Goal: Task Accomplishment & Management: Manage account settings

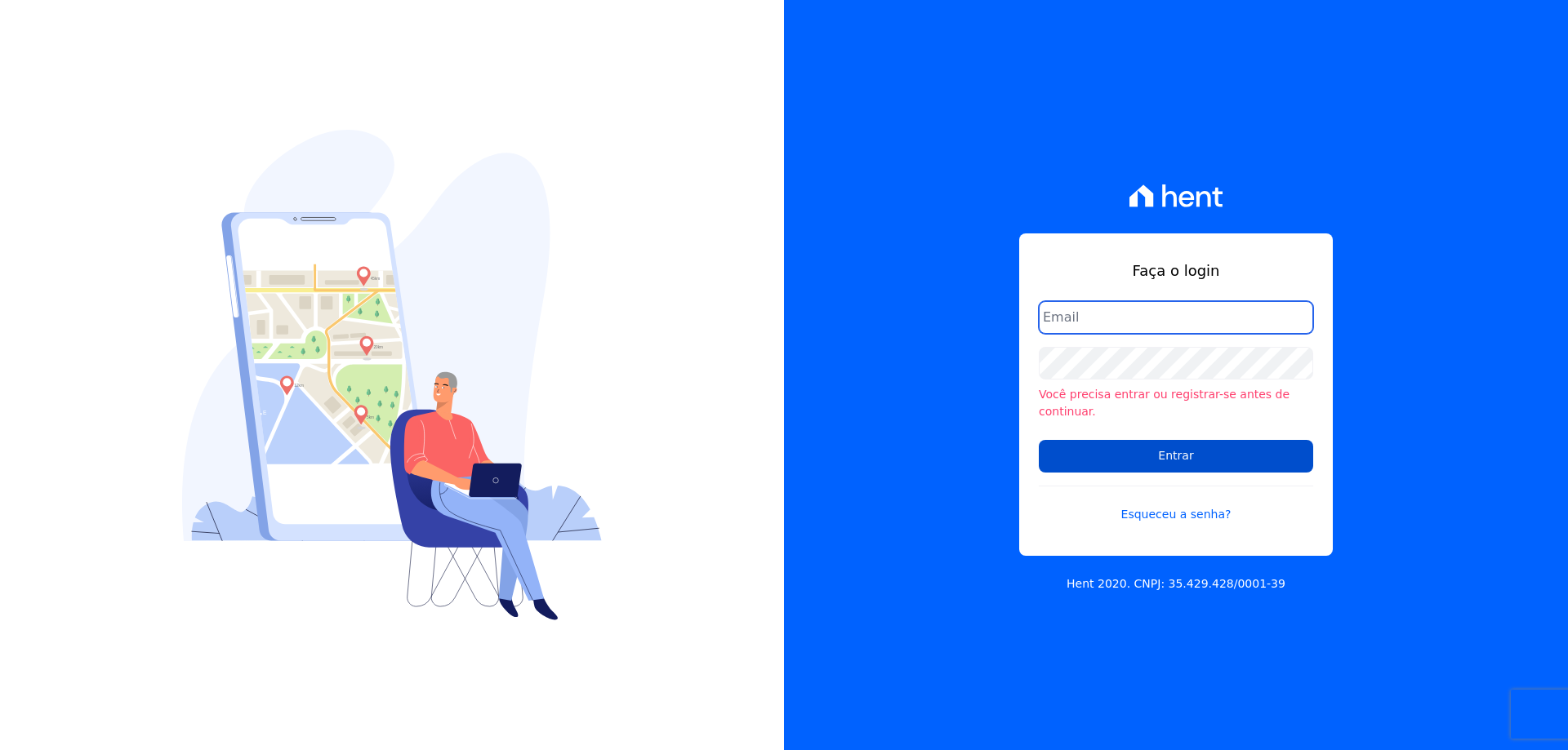
type input "melissa.oliveira@cesariengenharia.com.br"
click at [1092, 446] on input "Entrar" at bounding box center [1175, 456] width 274 height 33
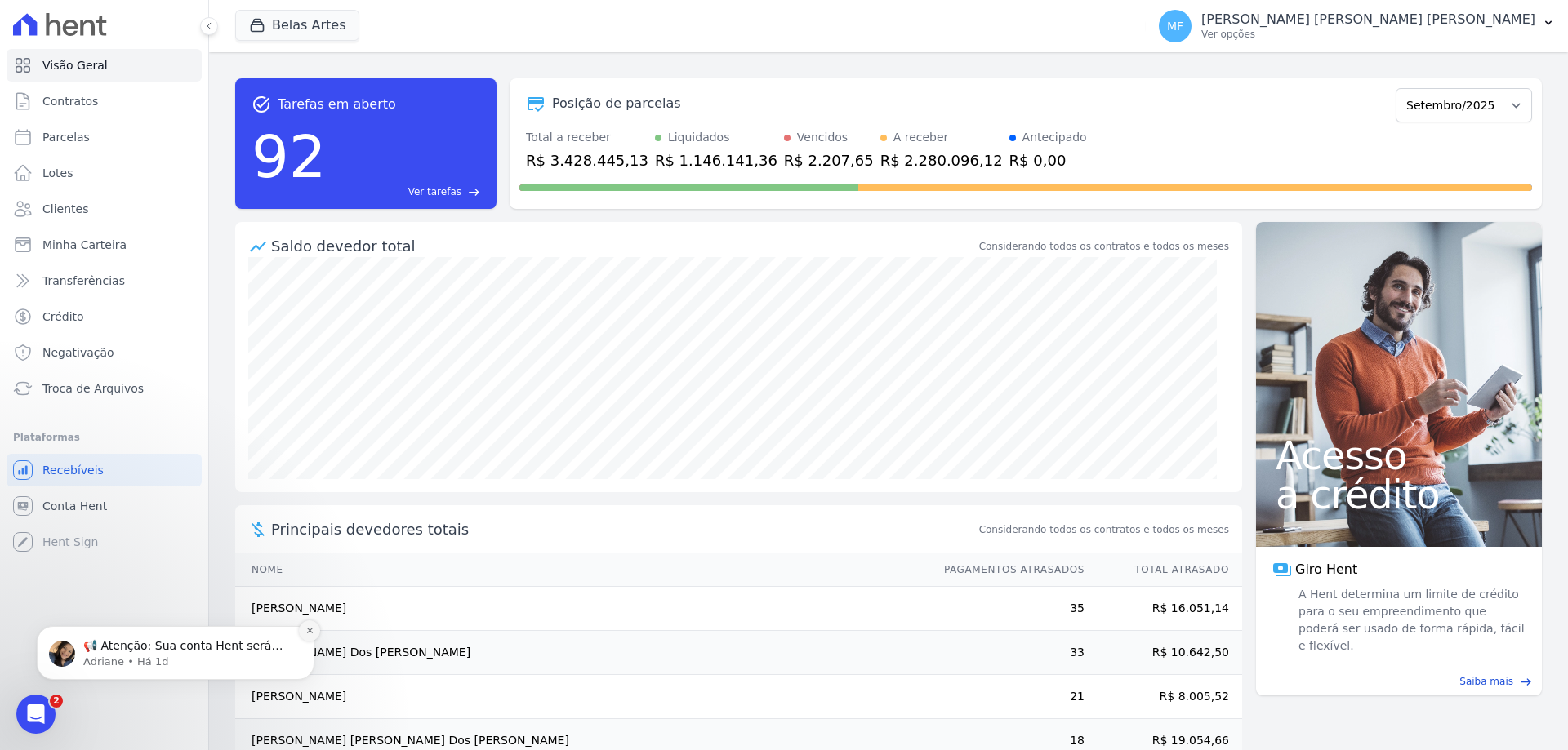
click at [308, 633] on icon "Dismiss notification" at bounding box center [308, 630] width 6 height 6
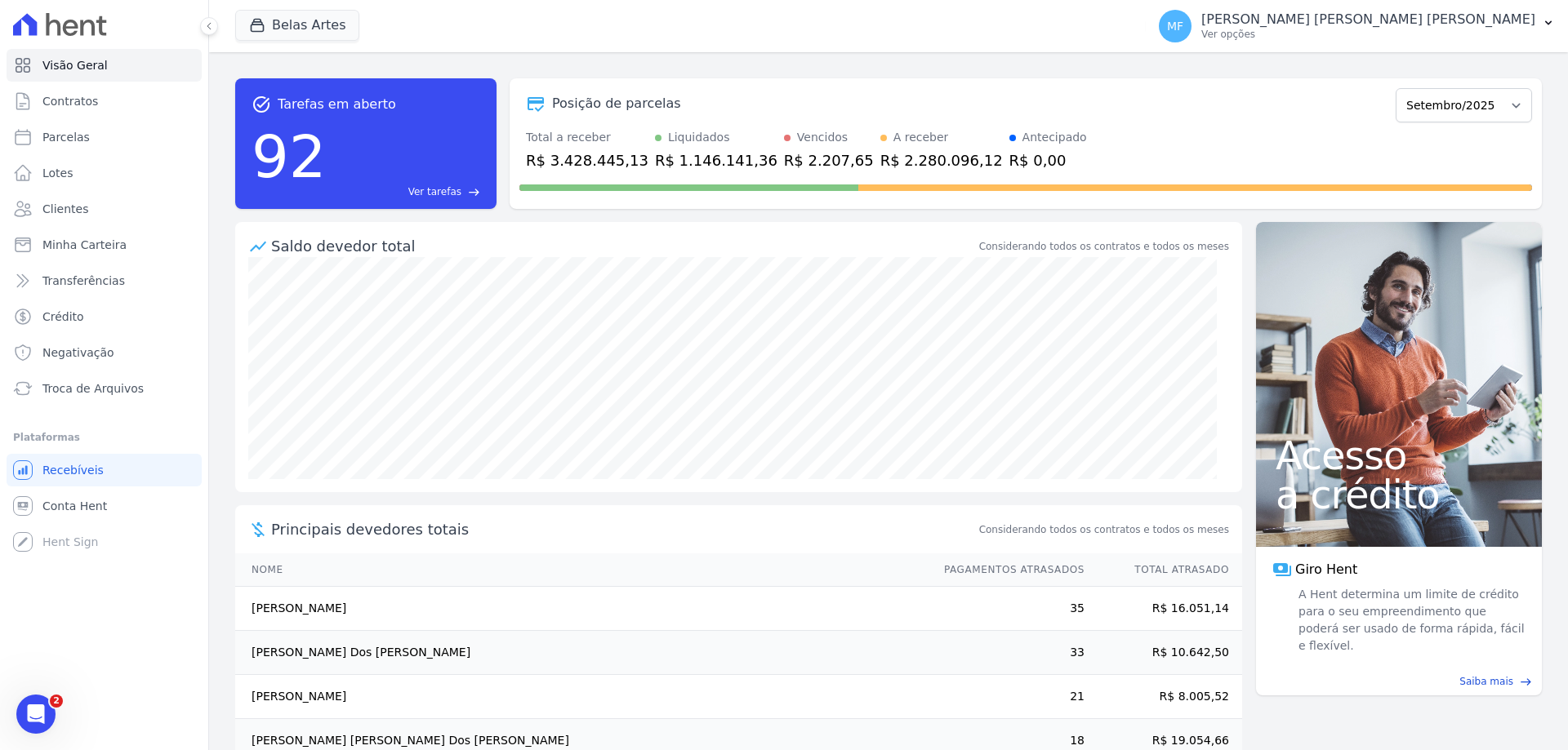
click at [92, 117] on ul "Visão Geral Contratos Parcelas Lotes Clientes Minha Carteira Transferências Cré…" at bounding box center [104, 226] width 195 height 356
click at [92, 132] on link "Parcelas" at bounding box center [104, 137] width 195 height 33
select select
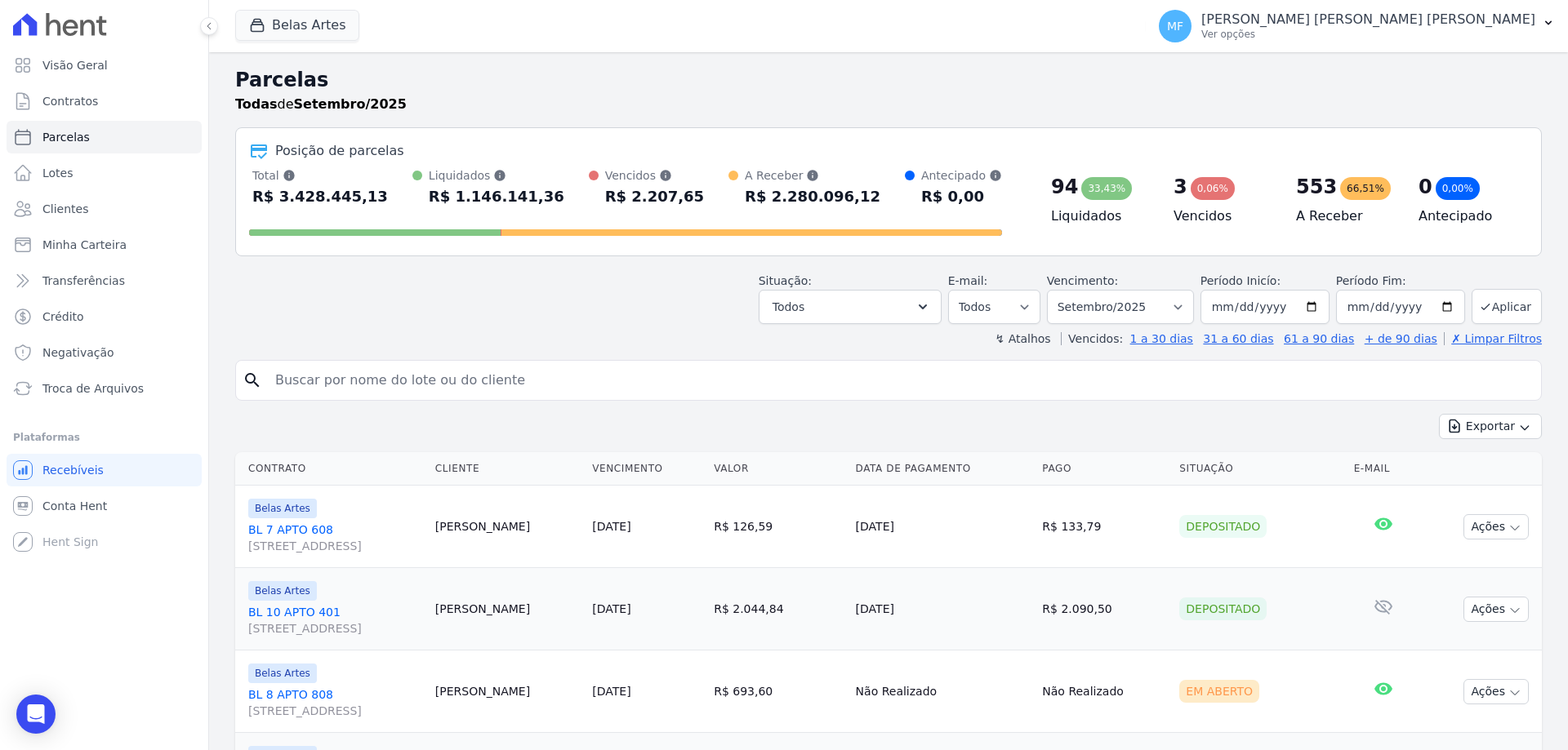
click at [517, 385] on input "search" at bounding box center [900, 380] width 1269 height 33
type input "LILIAN"
click at [1179, 295] on select "Filtrar por período ──────── Todos os meses Setembro/2022 Outubro/2022 Novembro…" at bounding box center [1120, 307] width 147 height 34
select select "04/2025"
click at [1058, 290] on select "[GEOGRAPHIC_DATA] por período ──────── Todos os meses Setembro/2022 Outubro/202…" at bounding box center [1120, 307] width 147 height 34
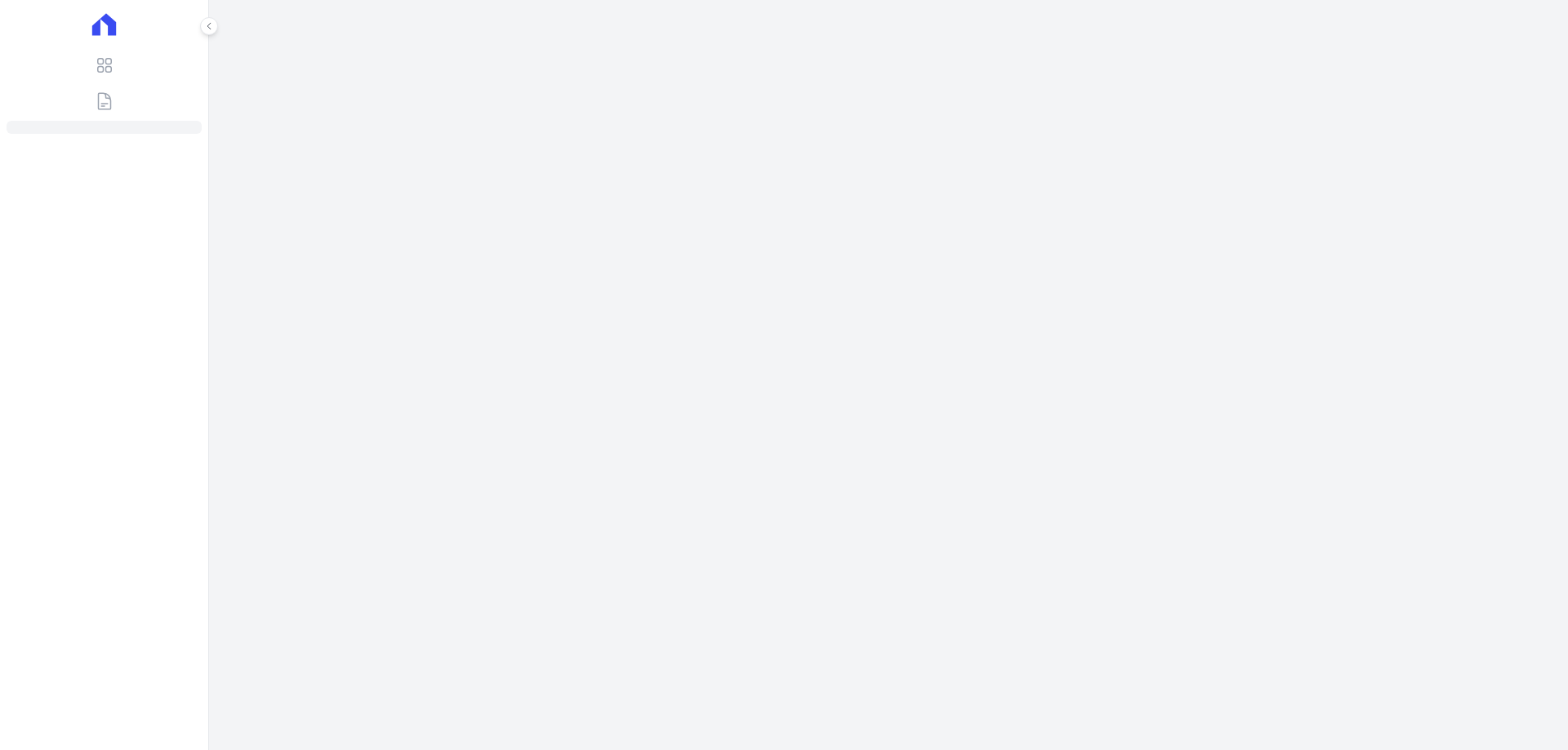
select select
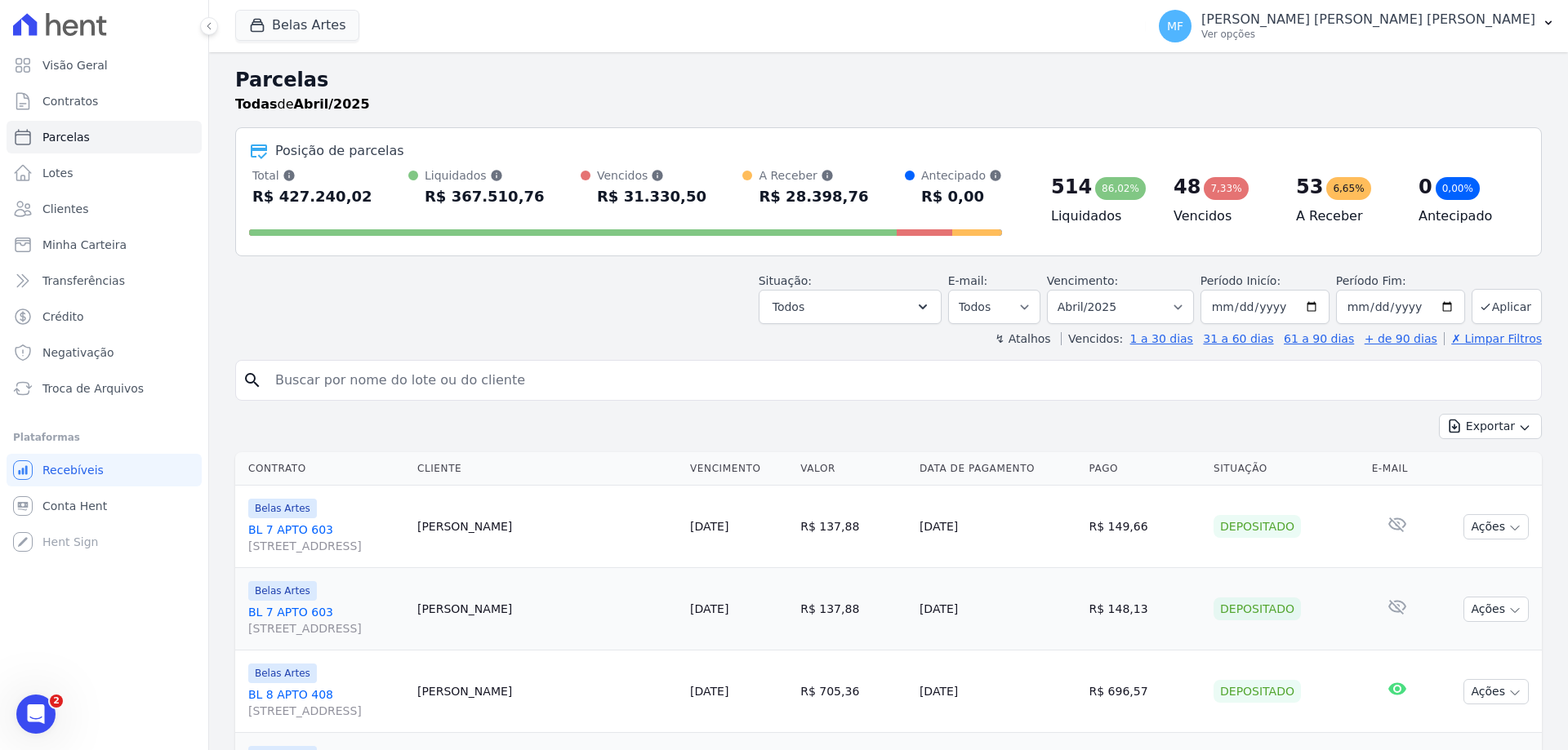
click at [557, 375] on input "search" at bounding box center [900, 380] width 1269 height 33
paste input "Lilian Cristina Dias Lima"
type input "Lilian Cristina Dias Lima"
click at [1480, 313] on button "Aplicar" at bounding box center [1507, 307] width 70 height 35
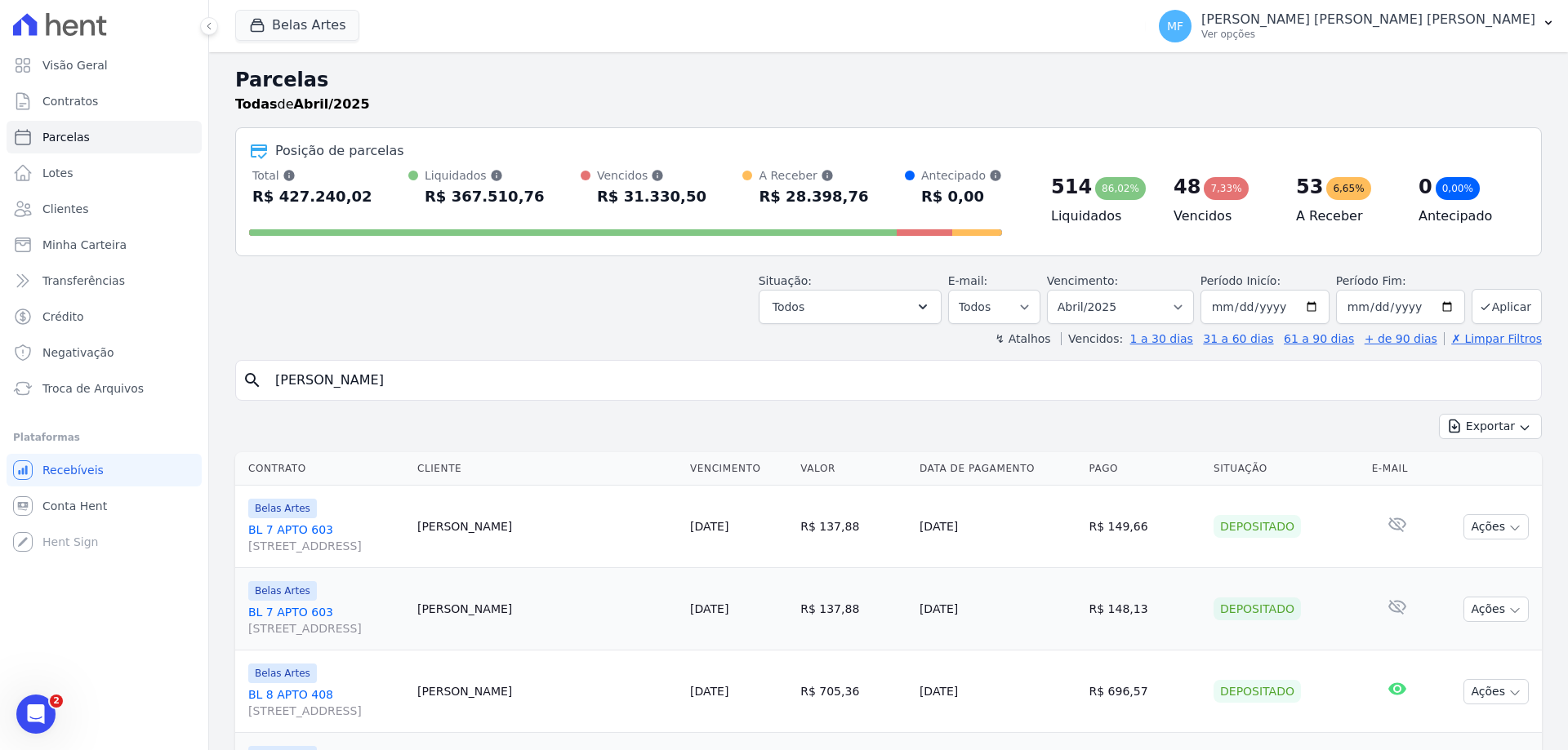
click at [0, 0] on div at bounding box center [0, 0] width 0 height 0
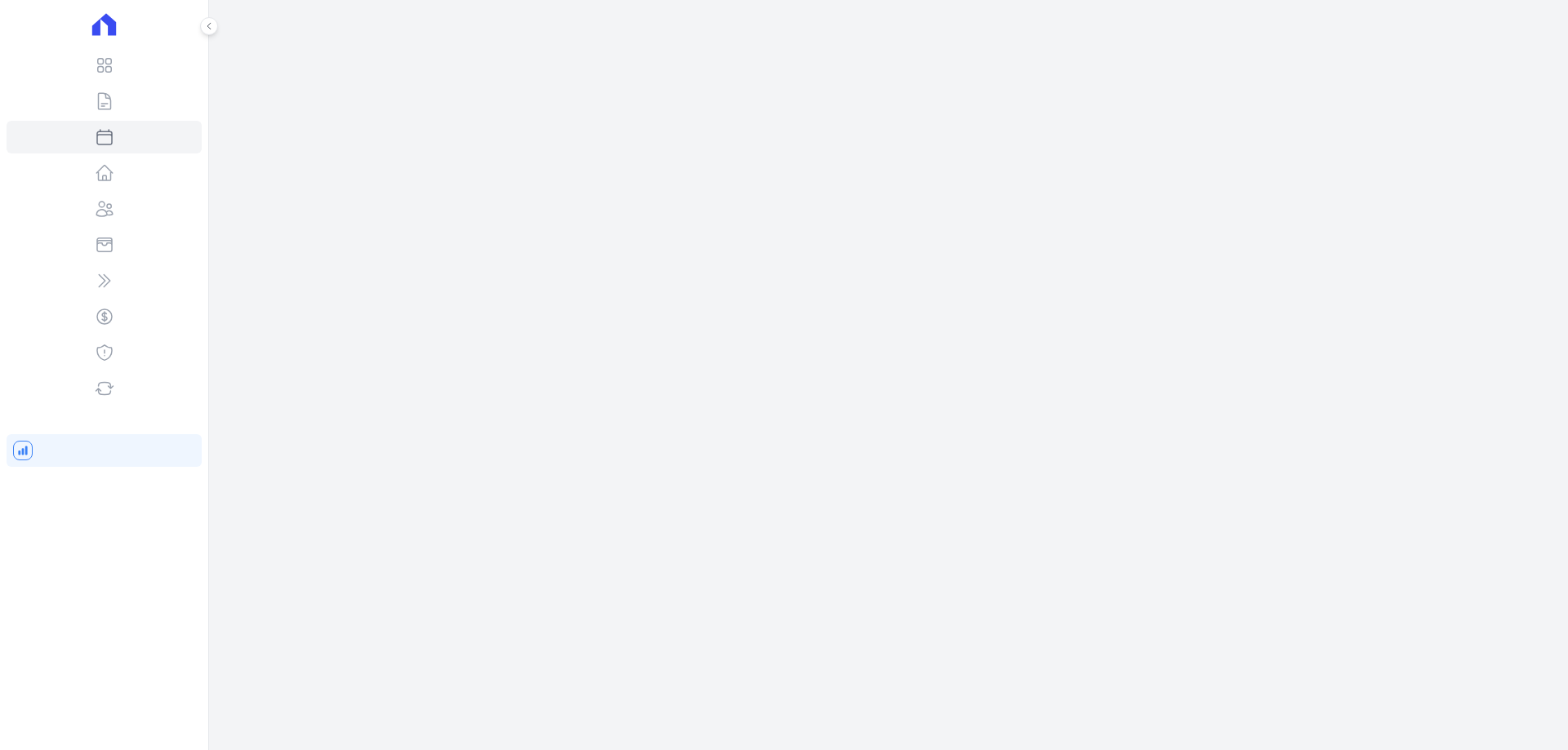
select select
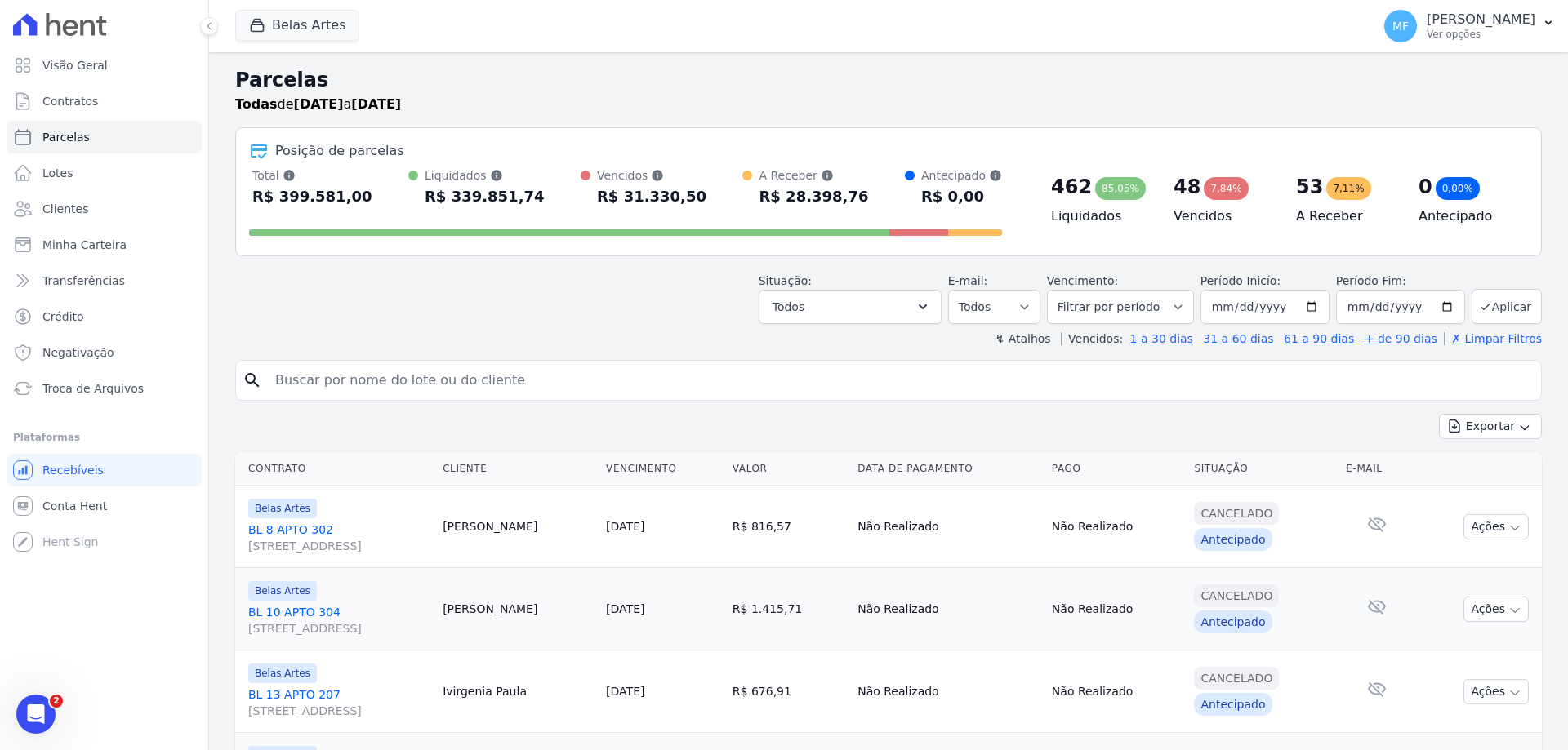
click at [326, 374] on input "search" at bounding box center [900, 380] width 1269 height 33
paste input "Lilian Cristina Dias Lima"
type input "Lilian Cristina Dias Lima"
click at [570, 339] on div "↯ Atalhos Vencidos: 1 a 30 dias 31 a 60 dias 61 a 90 dias + de 90 dias ✗ Limpar…" at bounding box center [888, 339] width 1307 height 16
click at [633, 383] on input "Lilian Cristina Dias Lima" at bounding box center [900, 380] width 1269 height 33
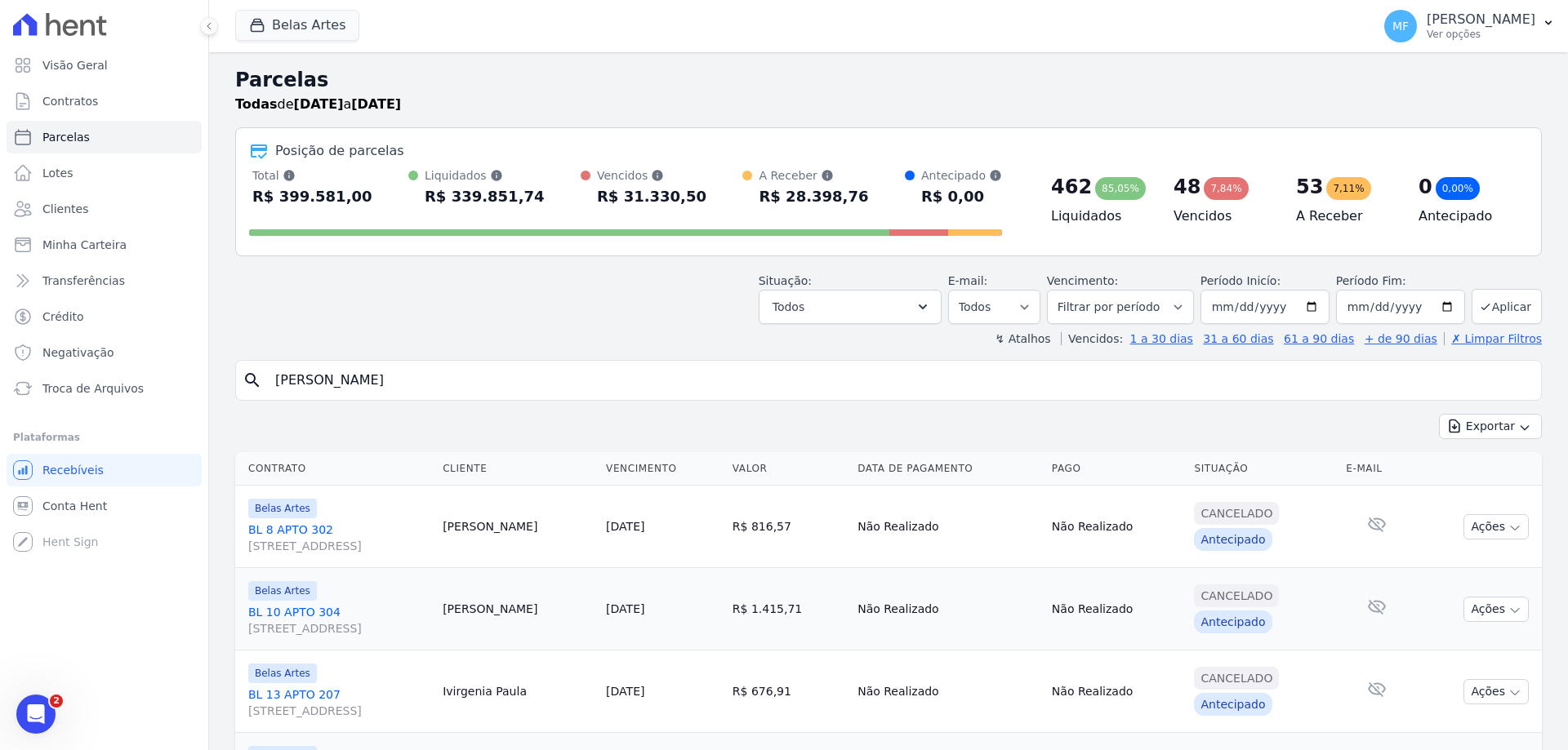
select select
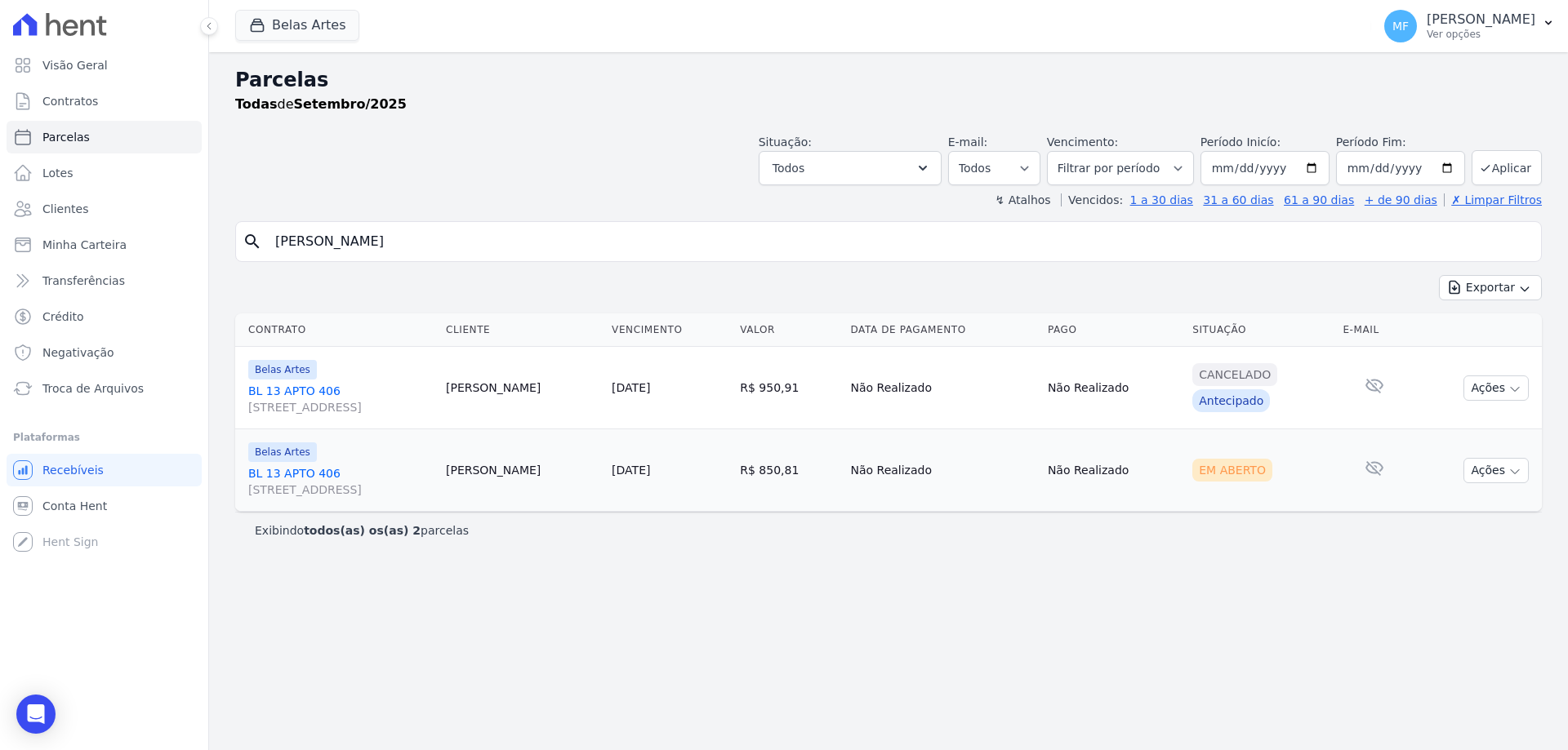
click at [612, 385] on link "25/09/2025" at bounding box center [631, 388] width 39 height 13
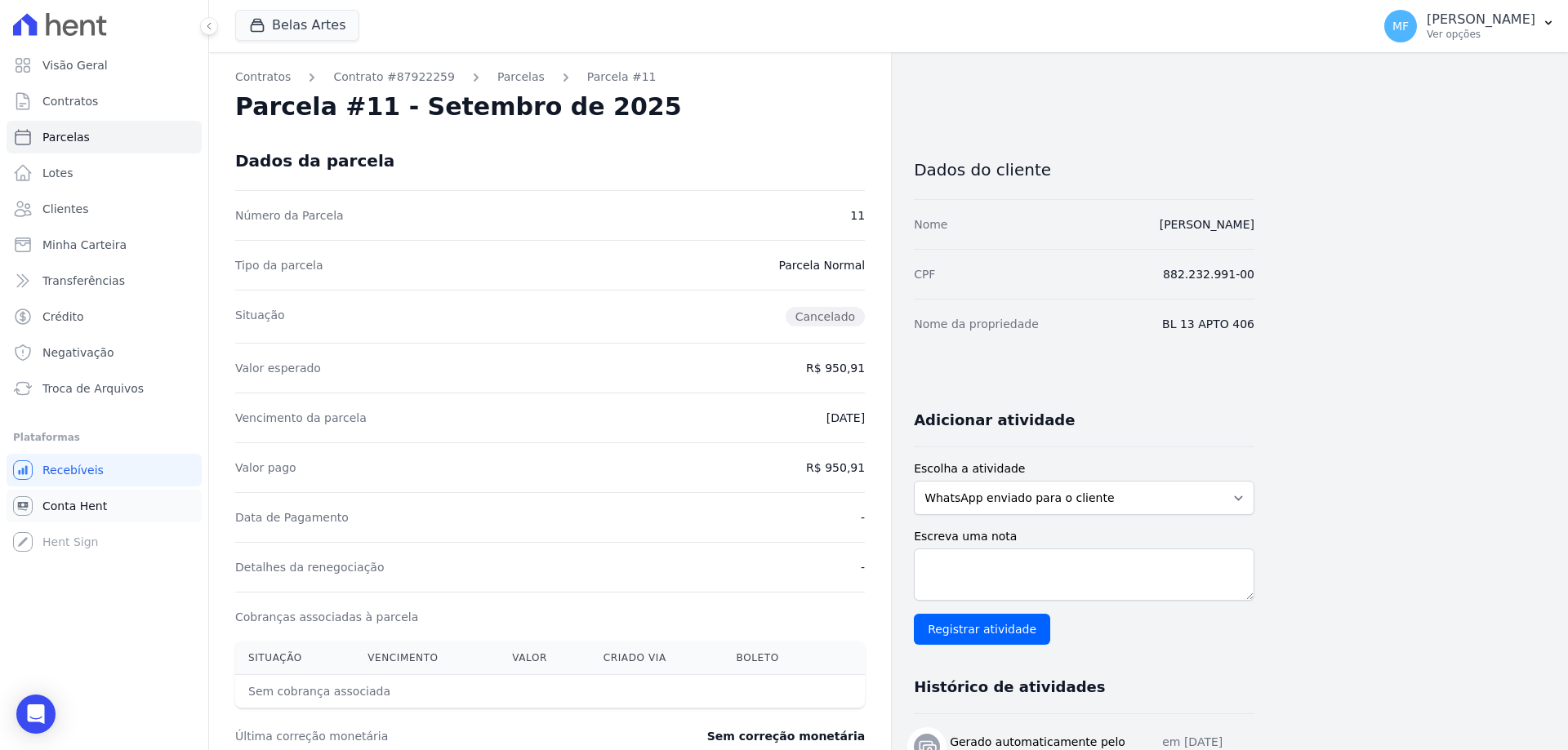
click at [77, 504] on span "Conta Hent" at bounding box center [75, 505] width 65 height 16
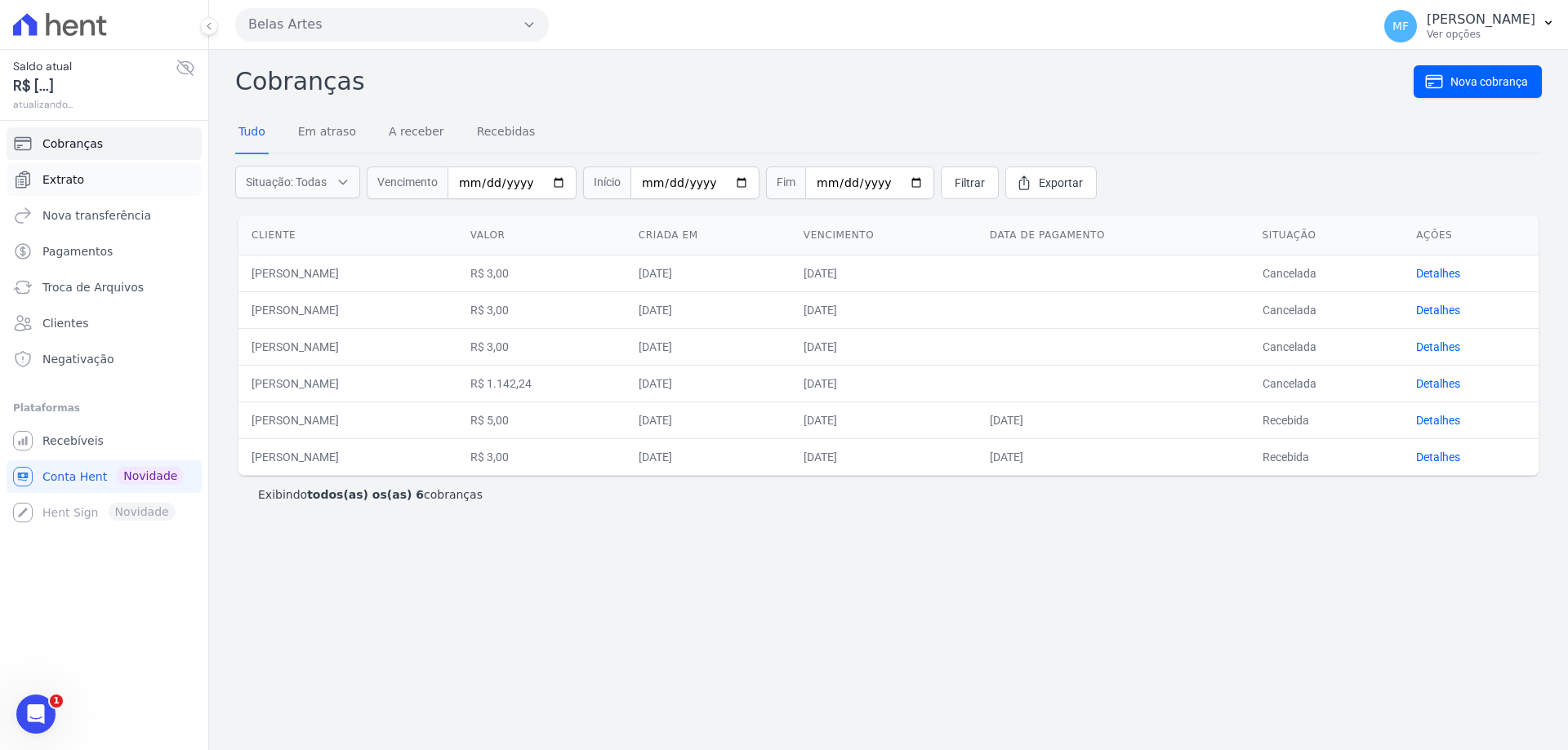
click at [168, 182] on link "Extrato" at bounding box center [104, 179] width 195 height 33
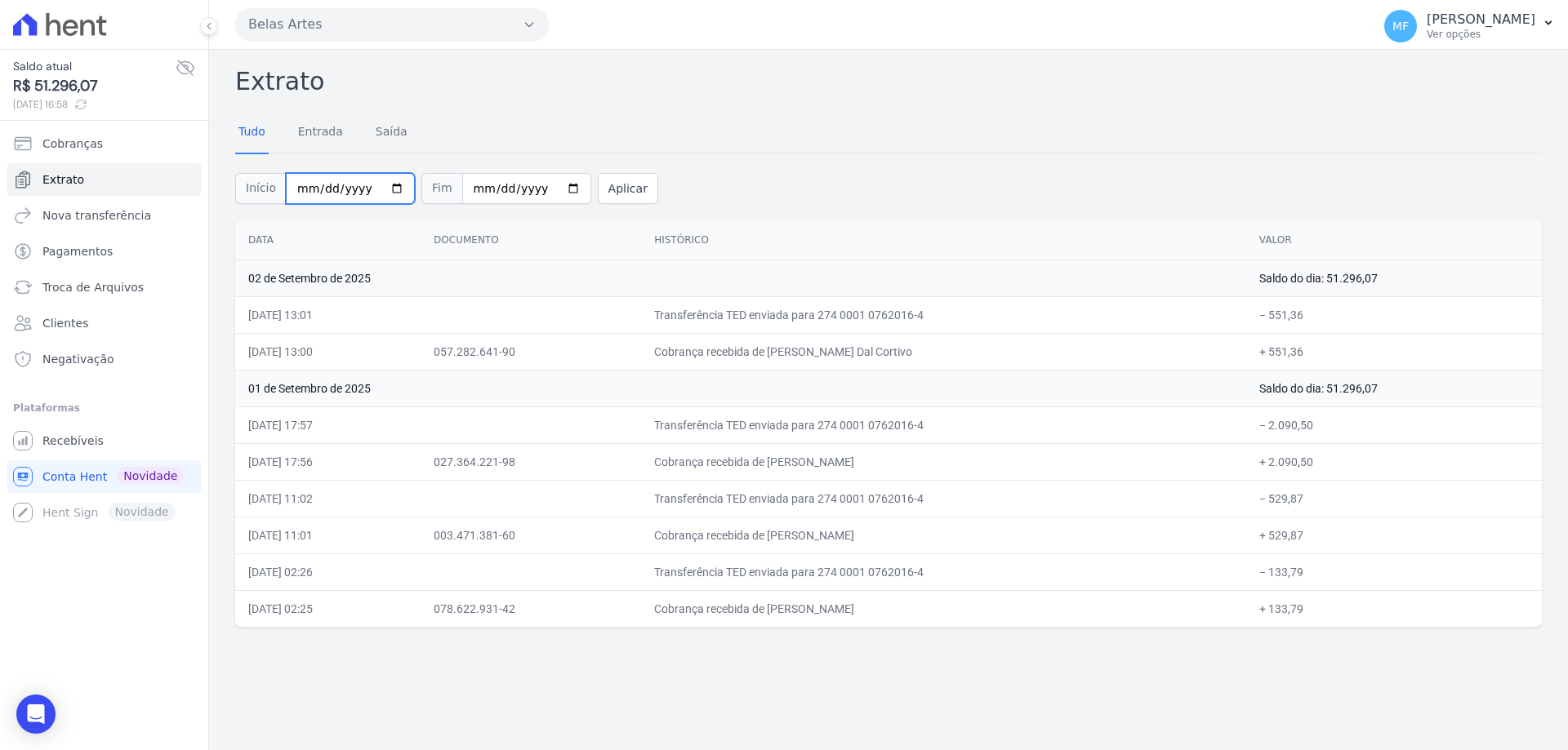
click at [390, 185] on input "2025-09-01" at bounding box center [350, 189] width 129 height 31
type input "[DATE]"
click at [551, 184] on input "[DATE]" at bounding box center [526, 189] width 129 height 31
type input "2025-09-30"
click at [607, 188] on button "Aplicar" at bounding box center [628, 189] width 60 height 31
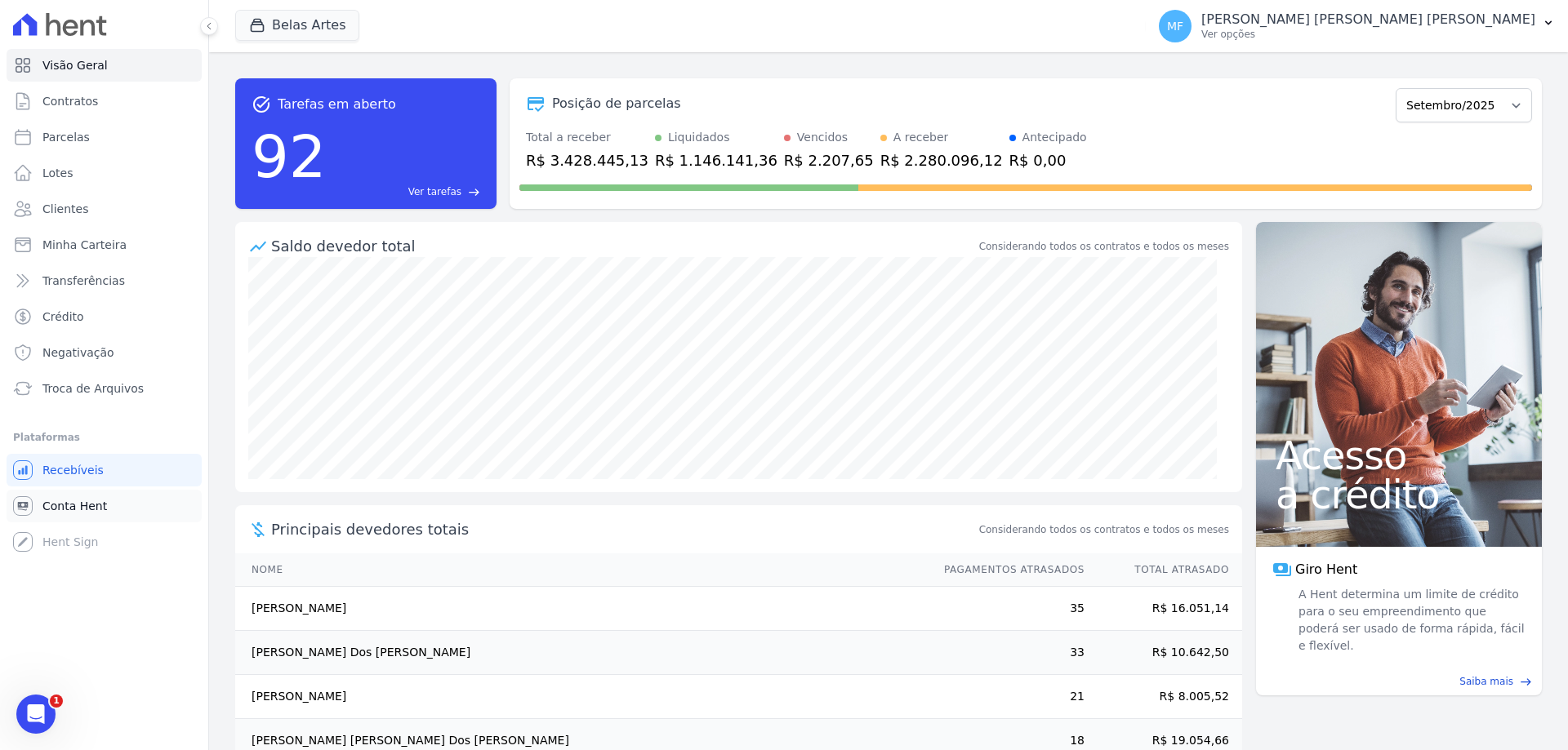
click at [85, 502] on span "Conta Hent" at bounding box center [75, 505] width 65 height 16
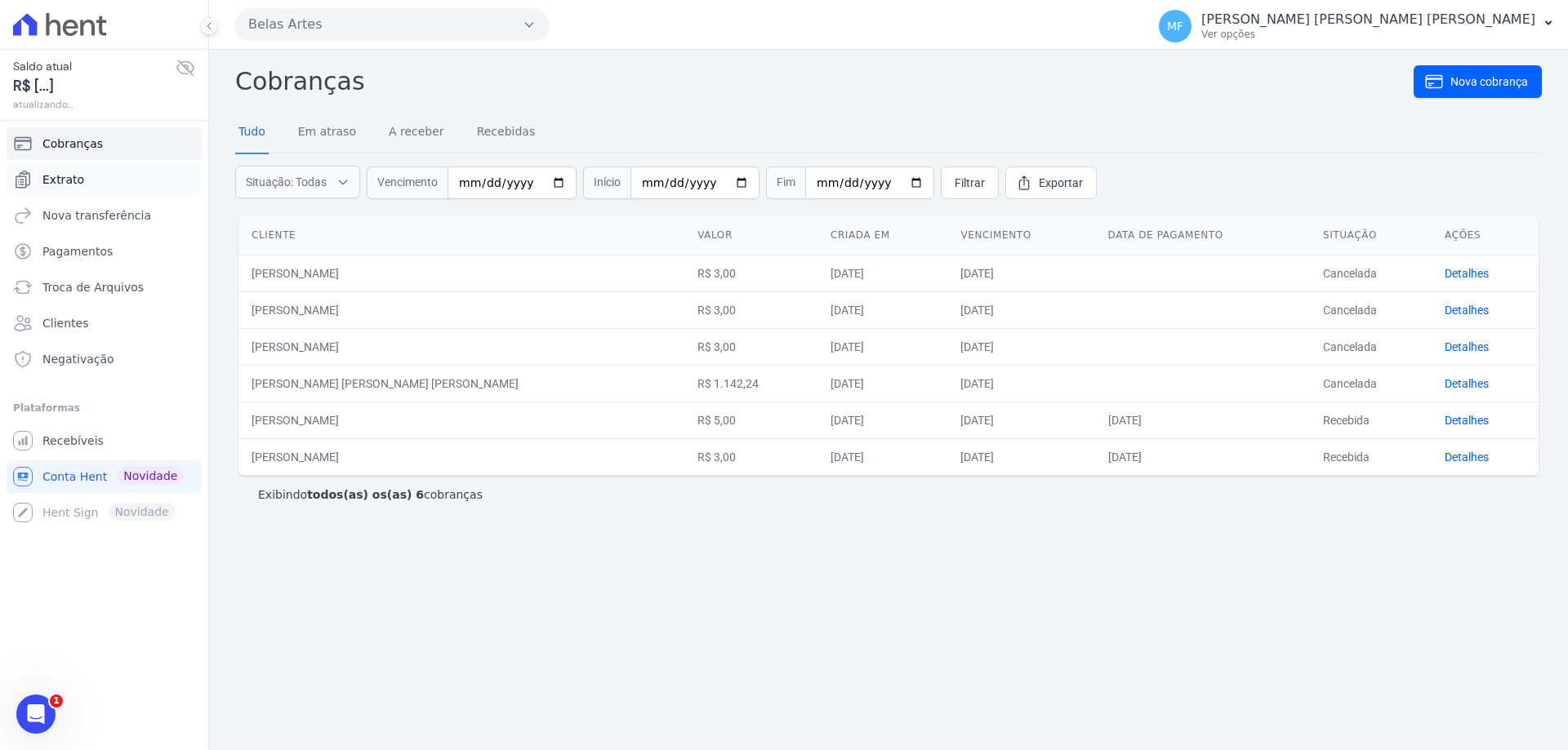
click at [96, 177] on link "Extrato" at bounding box center [104, 179] width 195 height 33
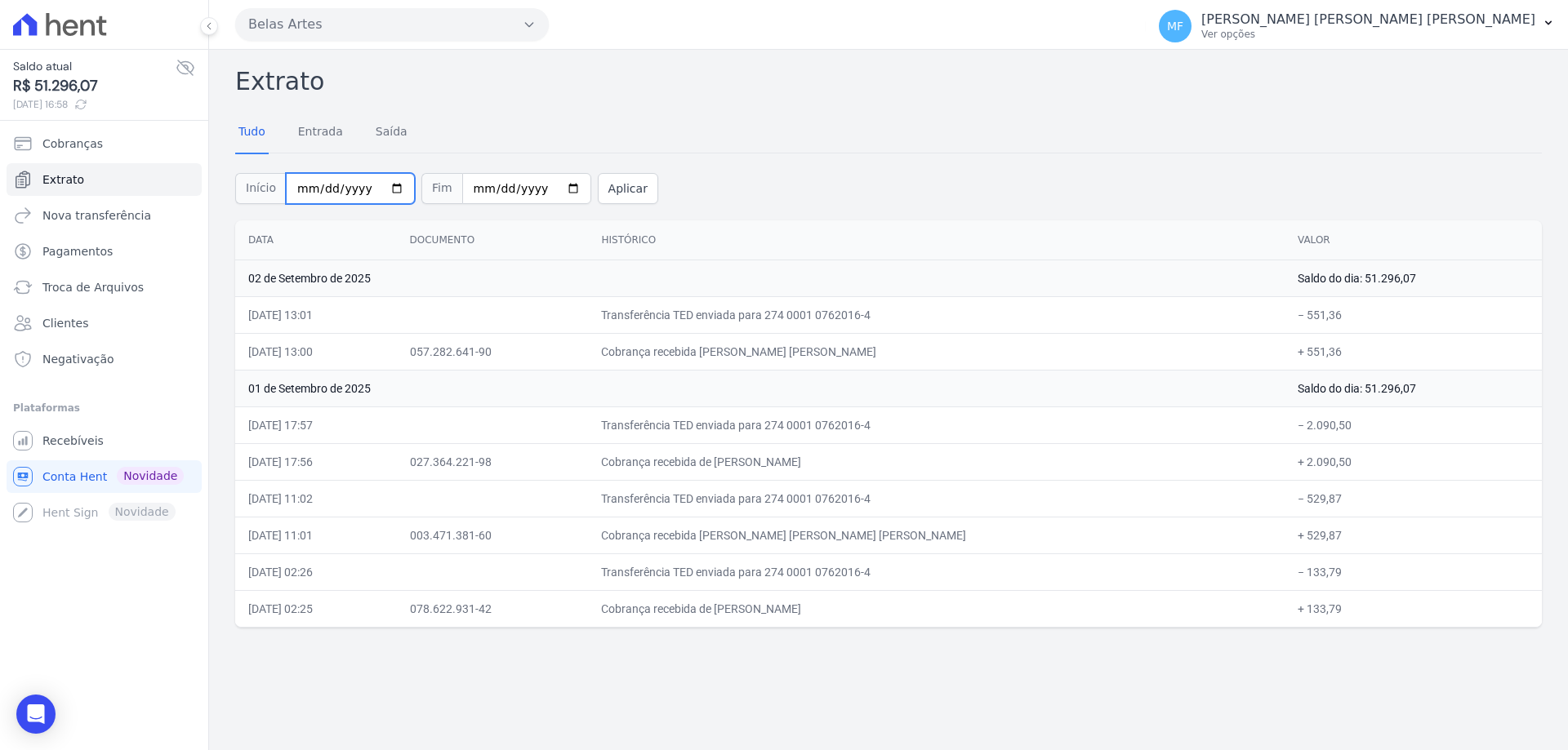
click at [387, 196] on input "[DATE]" at bounding box center [350, 189] width 129 height 31
click at [388, 193] on input "[DATE]" at bounding box center [350, 189] width 129 height 31
type input "[DATE]"
click at [550, 189] on input "[DATE]" at bounding box center [526, 189] width 129 height 31
type input "[DATE]"
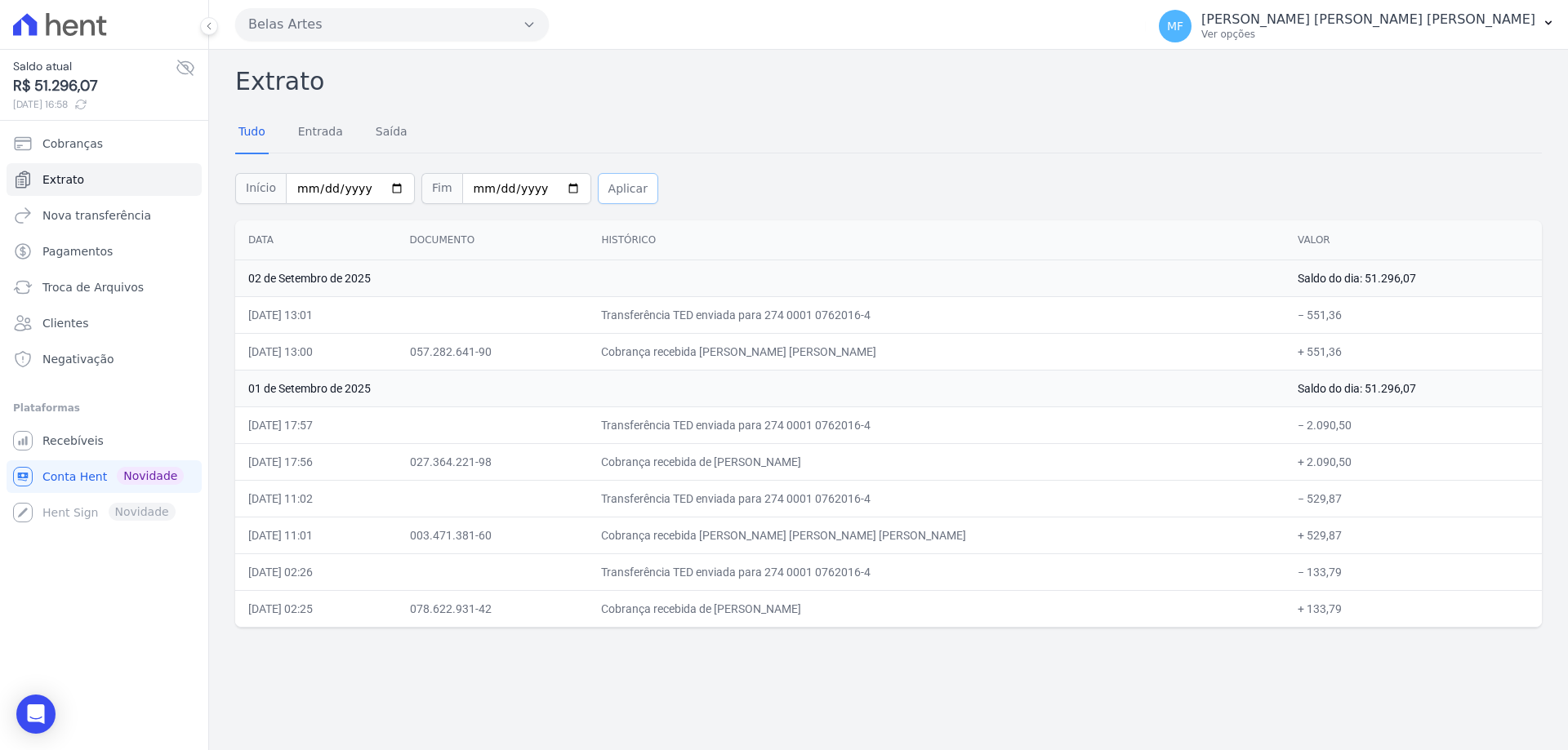
click at [598, 199] on button "Aplicar" at bounding box center [628, 189] width 60 height 31
click at [0, 0] on div at bounding box center [0, 0] width 0 height 0
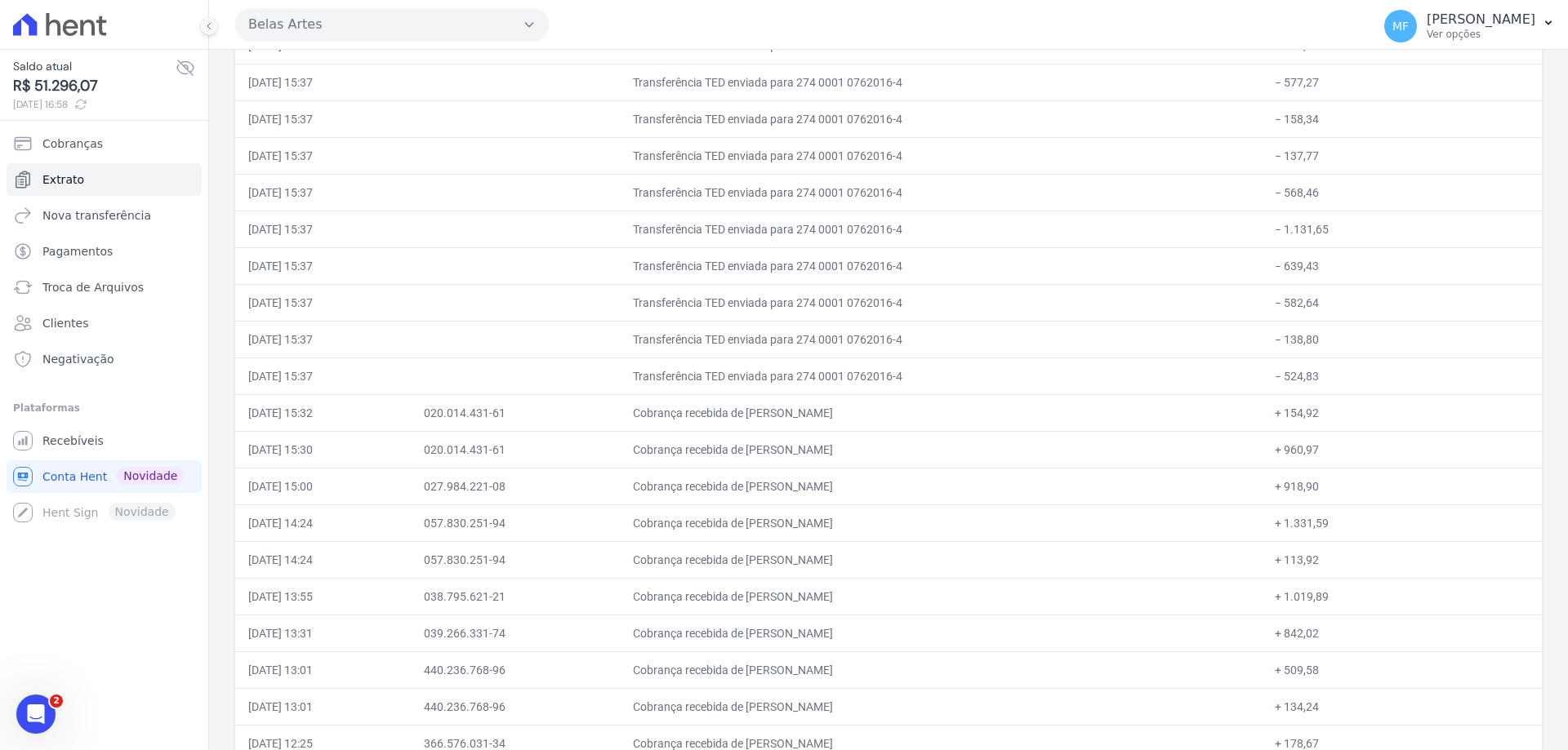
scroll to position [7054, 0]
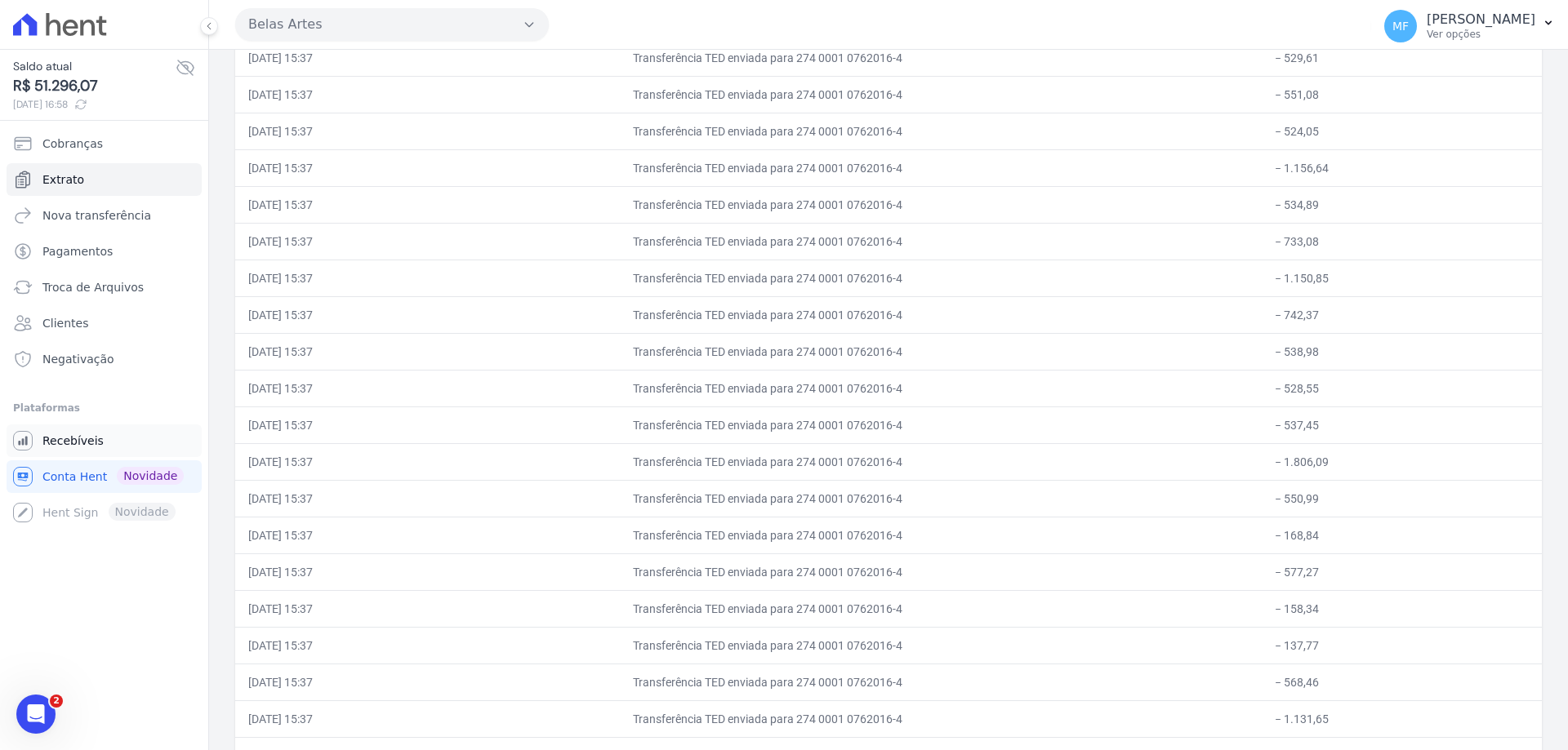
click at [91, 431] on link "Recebíveis" at bounding box center [104, 441] width 195 height 33
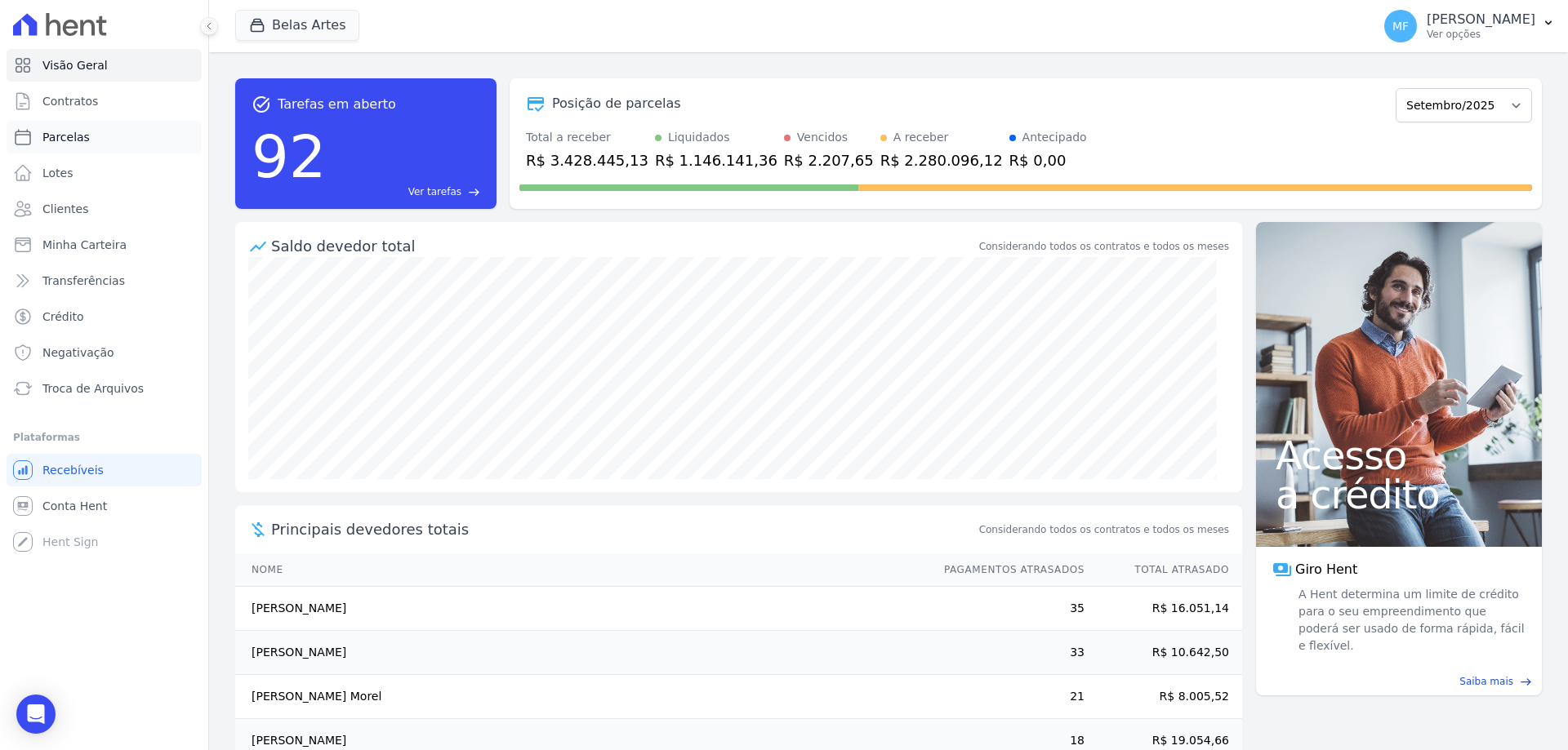
click at [80, 142] on span "Parcelas" at bounding box center [66, 137] width 48 height 16
select select
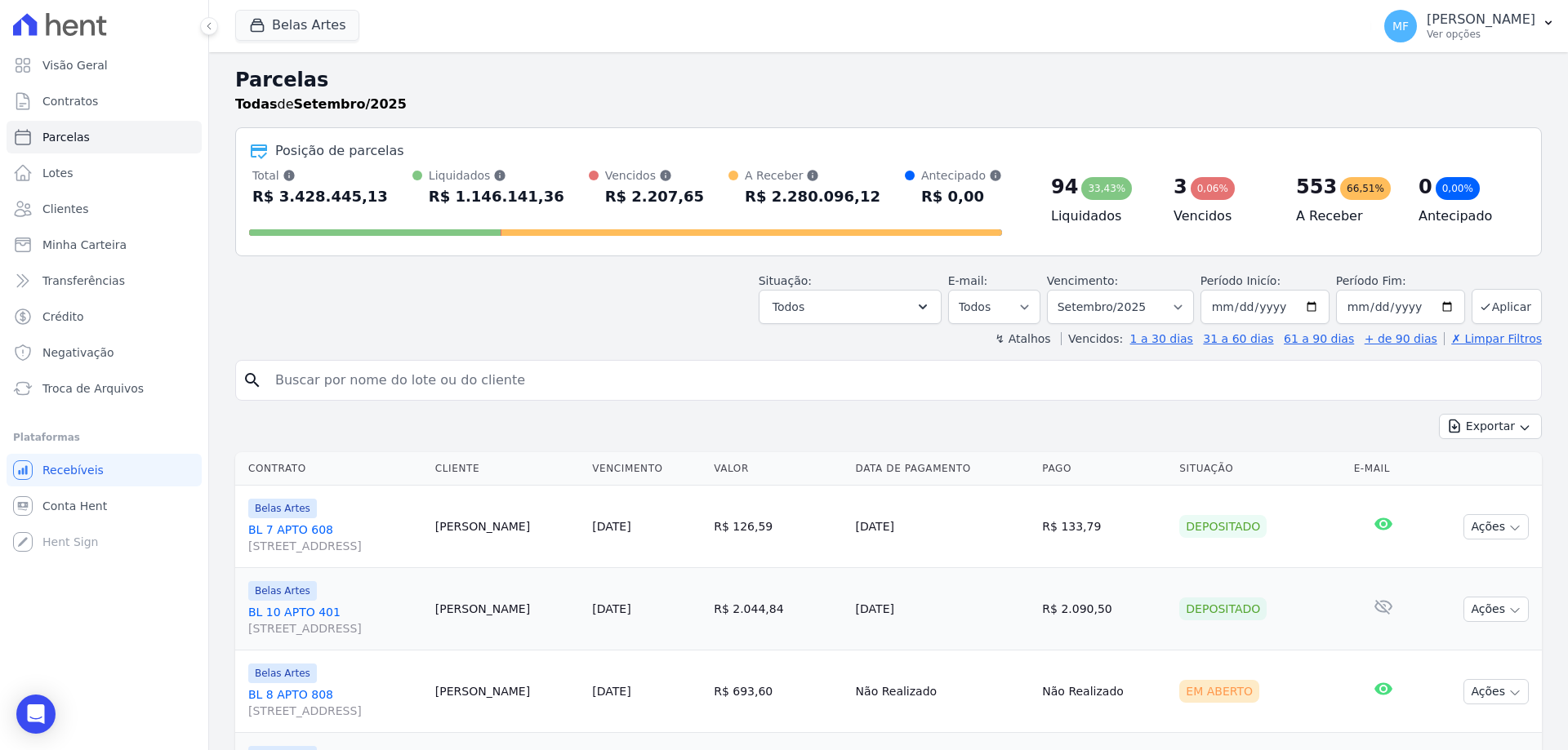
drag, startPoint x: 394, startPoint y: 365, endPoint x: 395, endPoint y: 374, distance: 9.1
click at [396, 365] on input "search" at bounding box center [900, 380] width 1269 height 33
click at [1119, 322] on select "Filtrar por período ──────── Todos os meses Setembro/2022 Outubro/2022 Novembro…" at bounding box center [1120, 307] width 147 height 34
select select "04/2025"
click at [1058, 290] on select "Filtrar por período ──────── Todos os meses Setembro/2022 Outubro/2022 Novembro…" at bounding box center [1120, 307] width 147 height 34
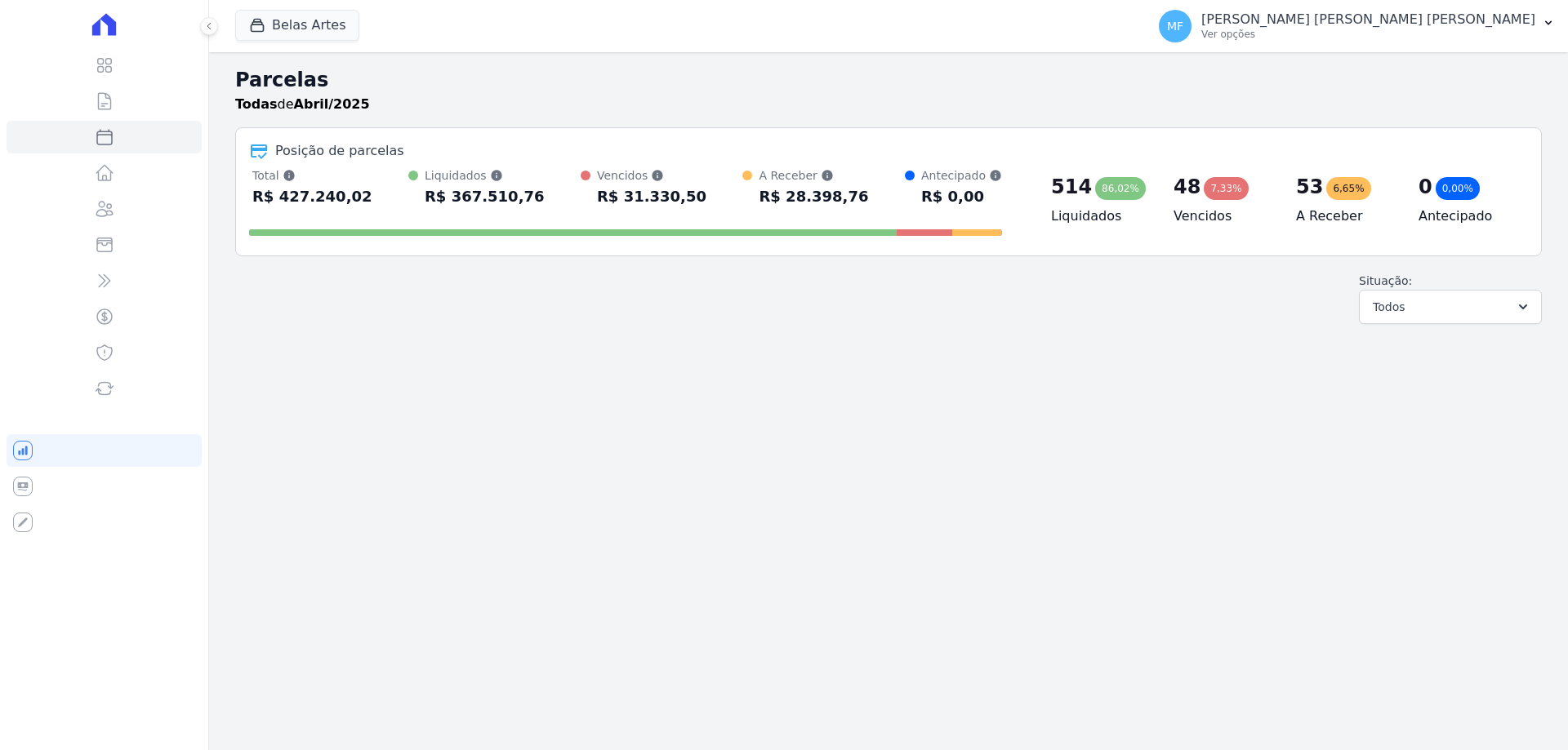
select select
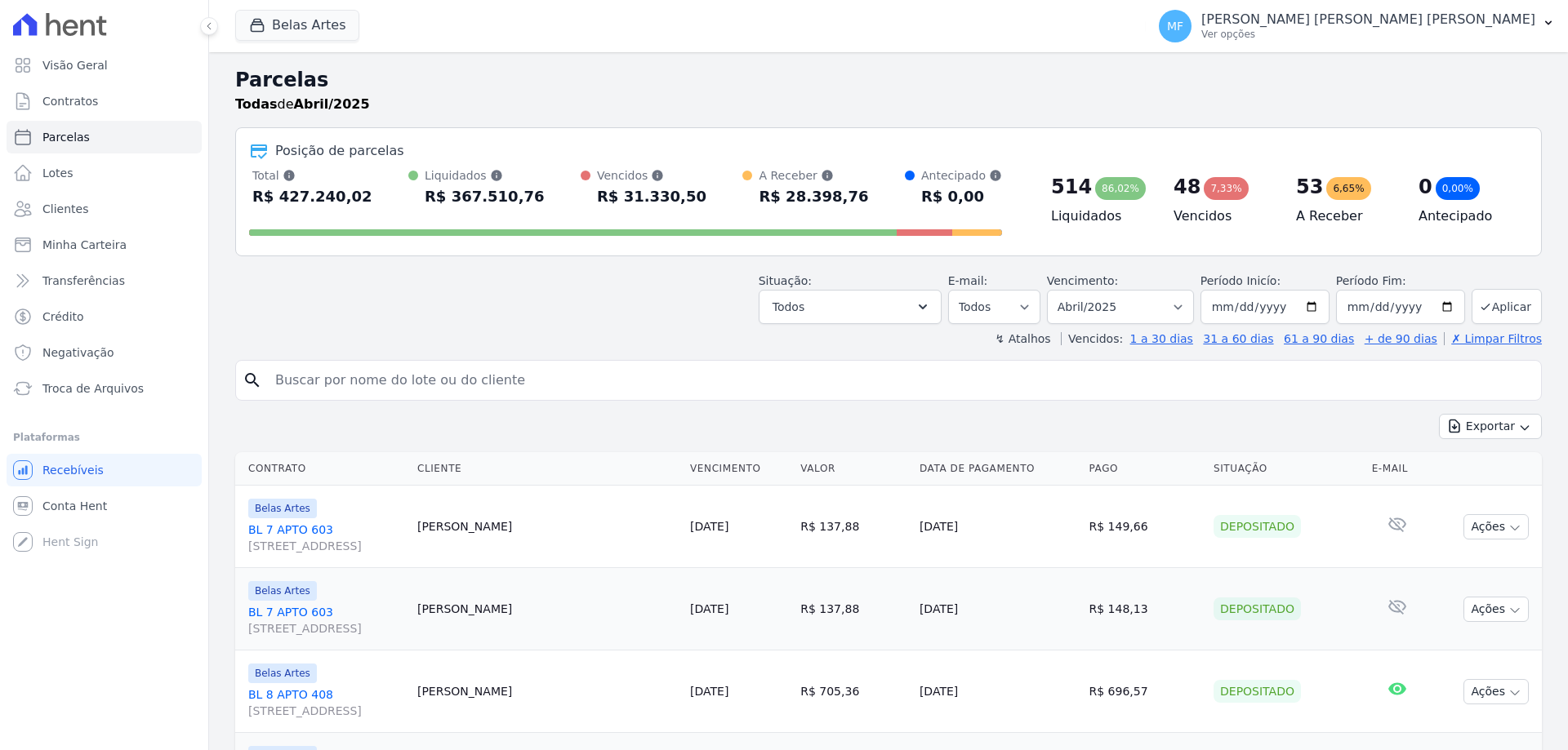
click at [417, 379] on input "search" at bounding box center [900, 380] width 1269 height 33
type input "[PERSON_NAME]"
select select
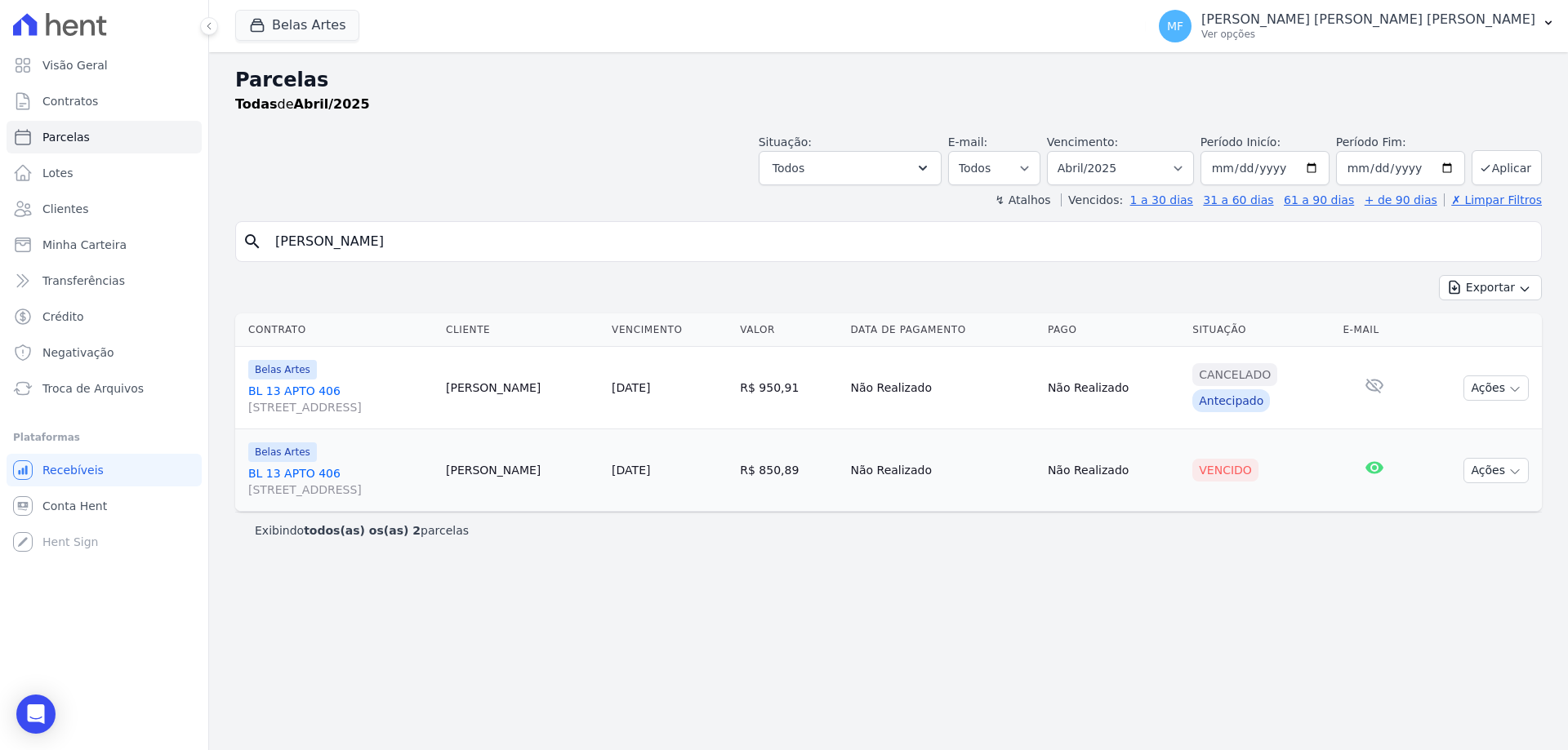
click at [642, 468] on link "[DATE]" at bounding box center [631, 470] width 39 height 13
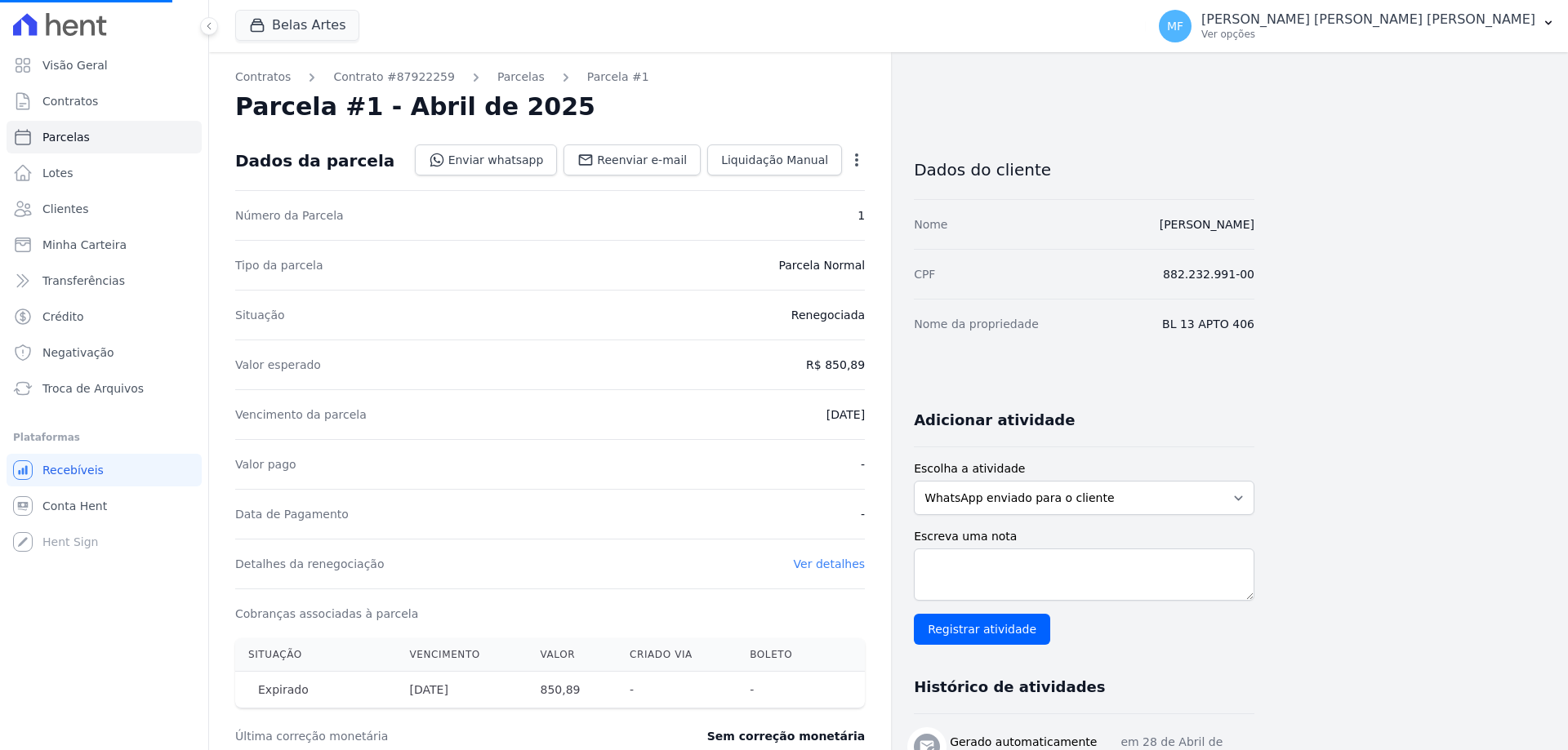
click at [853, 166] on icon "button" at bounding box center [856, 159] width 16 height 16
click at [854, 163] on icon "button" at bounding box center [856, 159] width 16 height 16
click at [800, 209] on link "Cancelar Cobrança" at bounding box center [785, 211] width 143 height 29
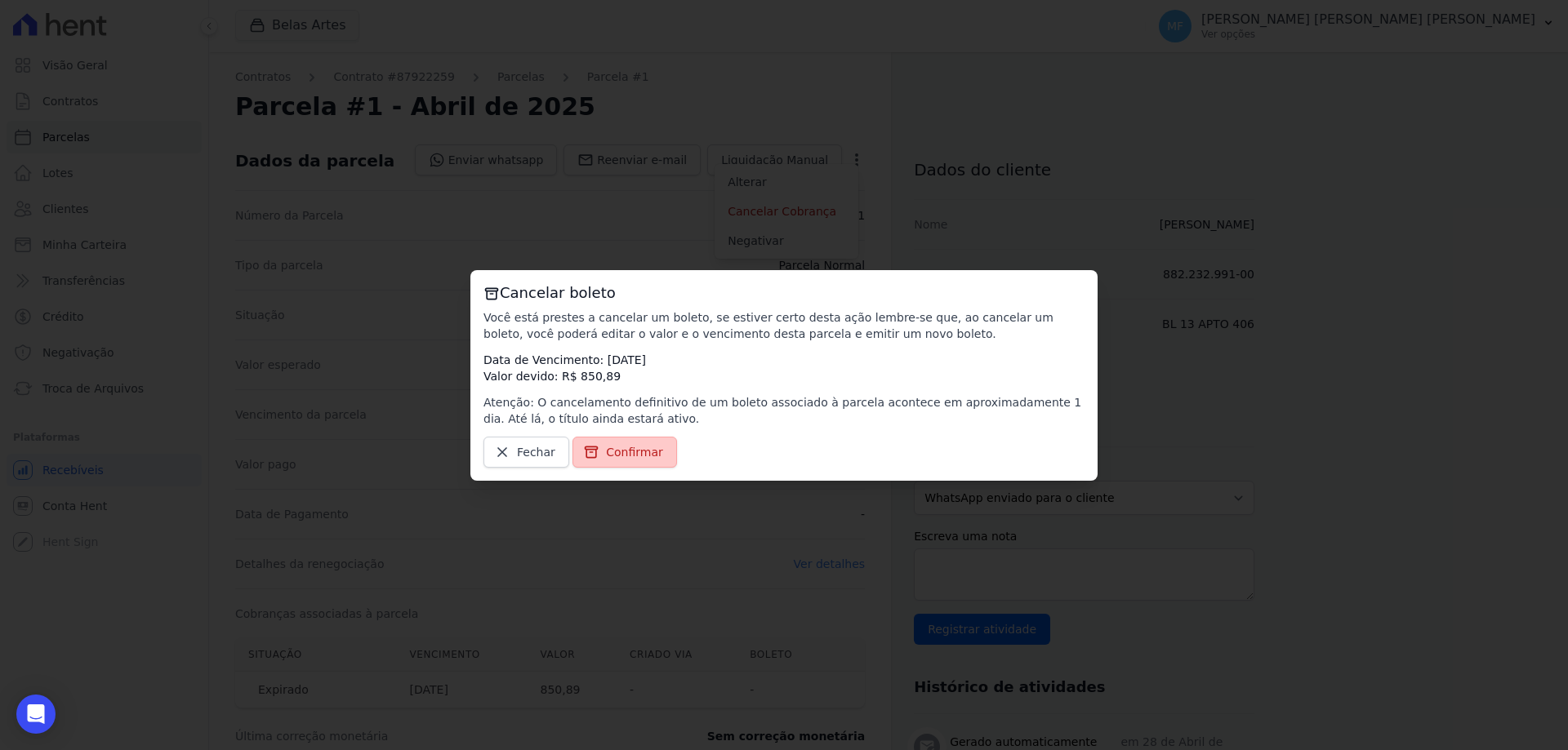
click at [634, 458] on span "Confirmar" at bounding box center [634, 452] width 57 height 16
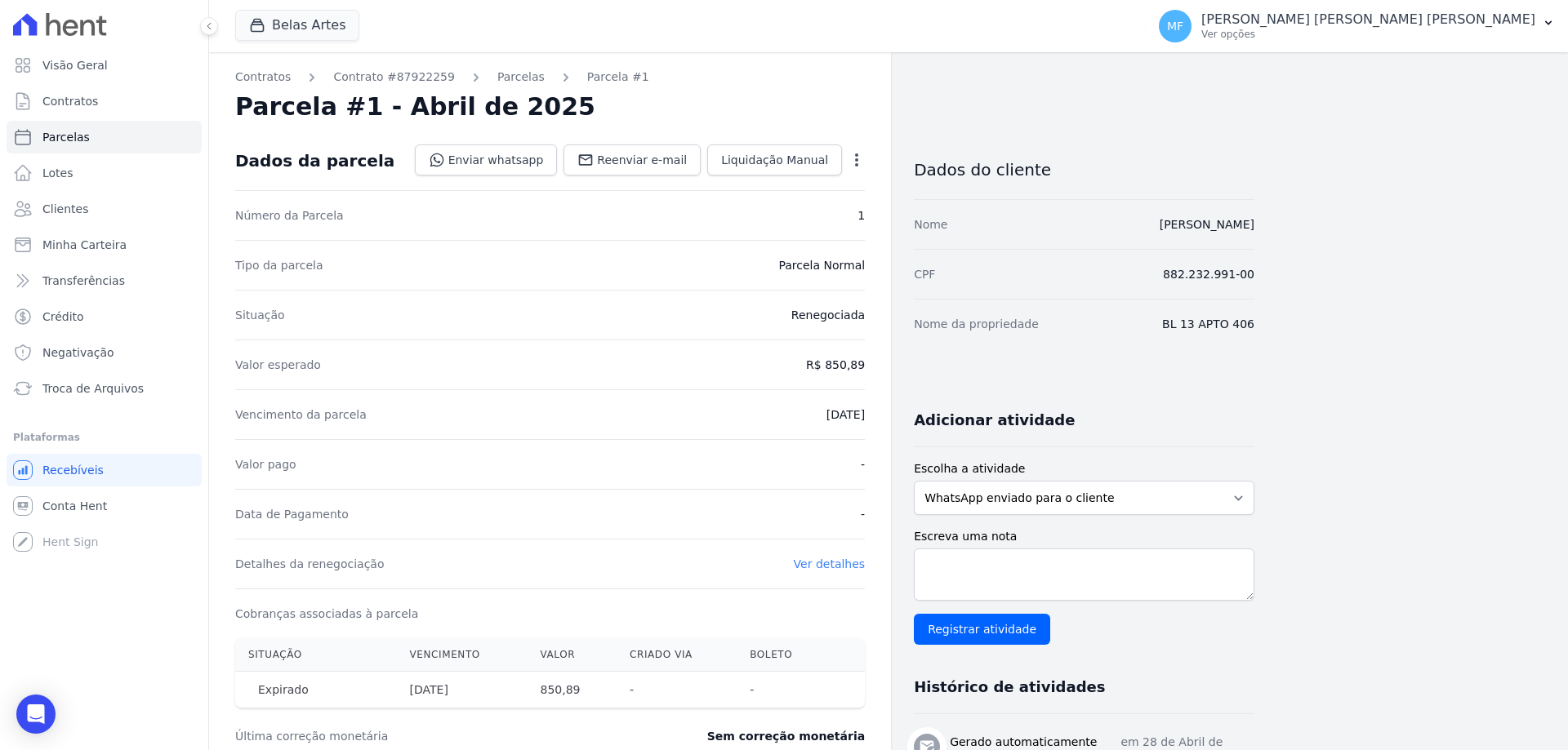
click at [634, 458] on div "Valor pago -" at bounding box center [550, 463] width 629 height 49
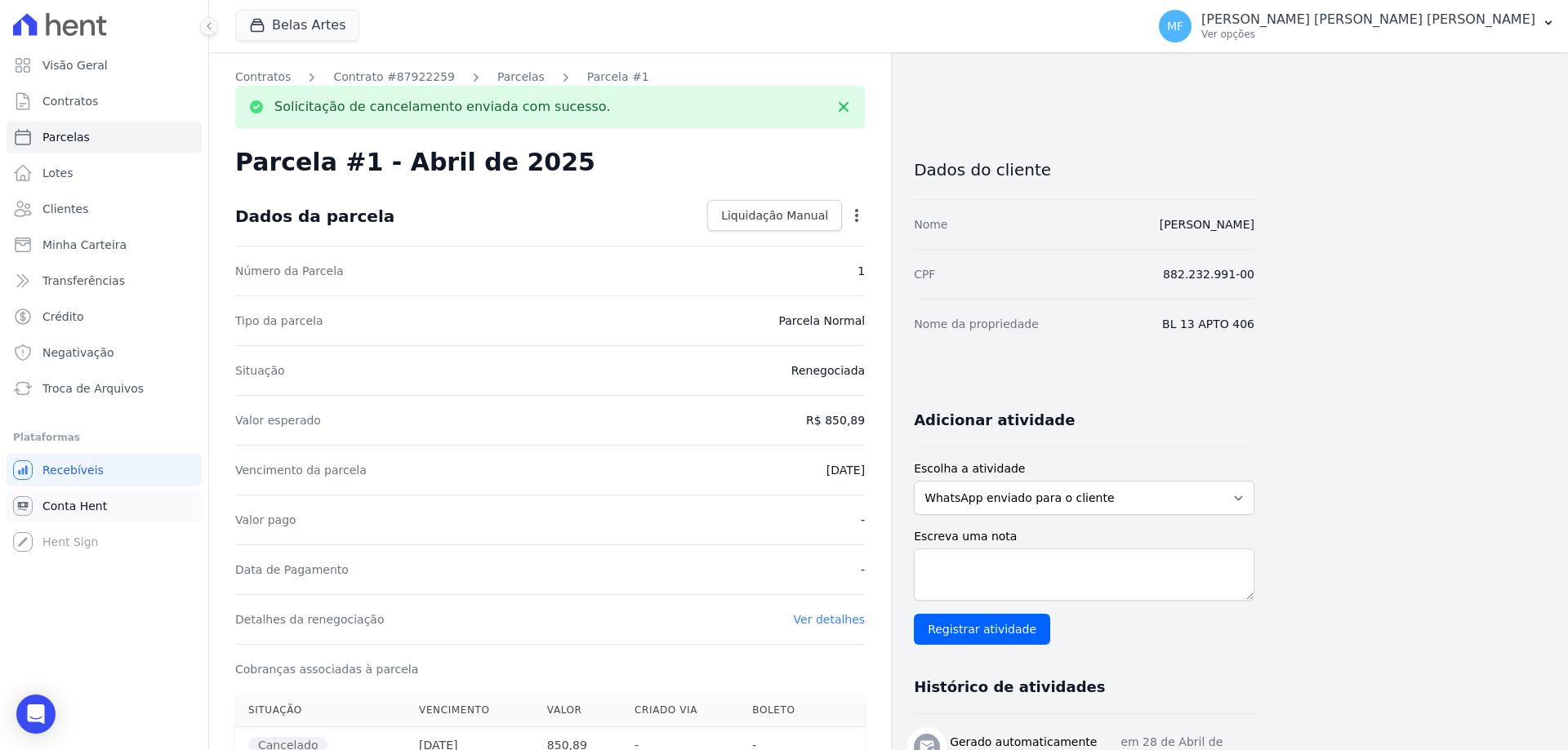
click at [111, 501] on link "Conta Hent" at bounding box center [104, 506] width 195 height 33
